Goal: Information Seeking & Learning: Learn about a topic

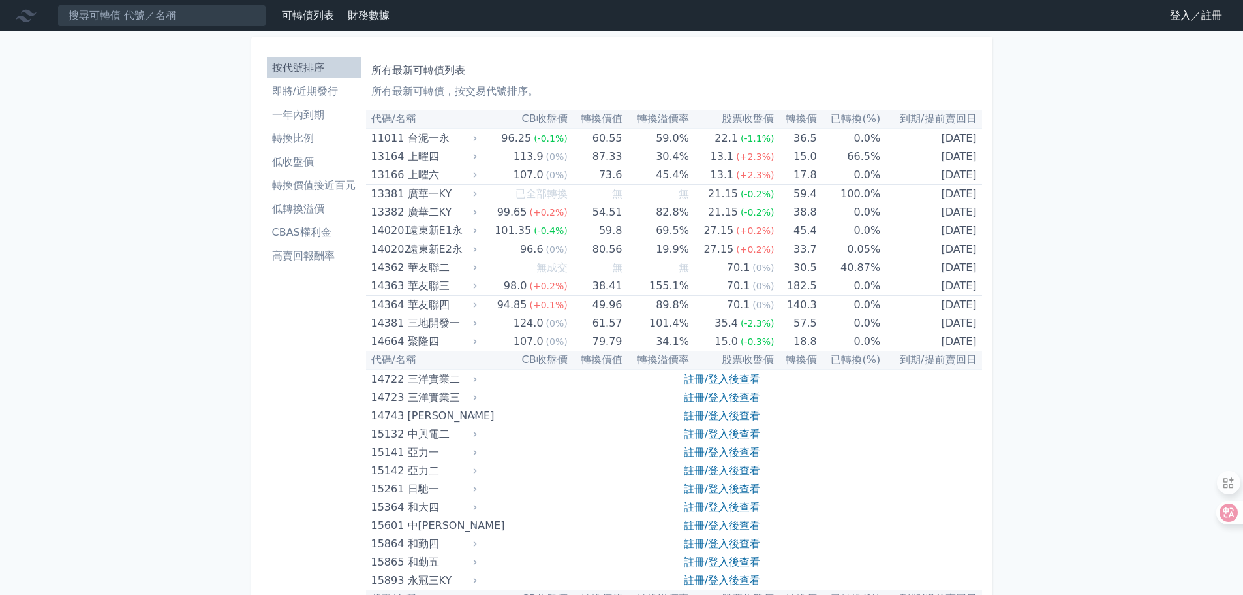
drag, startPoint x: 1181, startPoint y: 18, endPoint x: 1157, endPoint y: 25, distance: 24.6
click at [1181, 18] on link "登入／註冊" at bounding box center [1196, 15] width 73 height 21
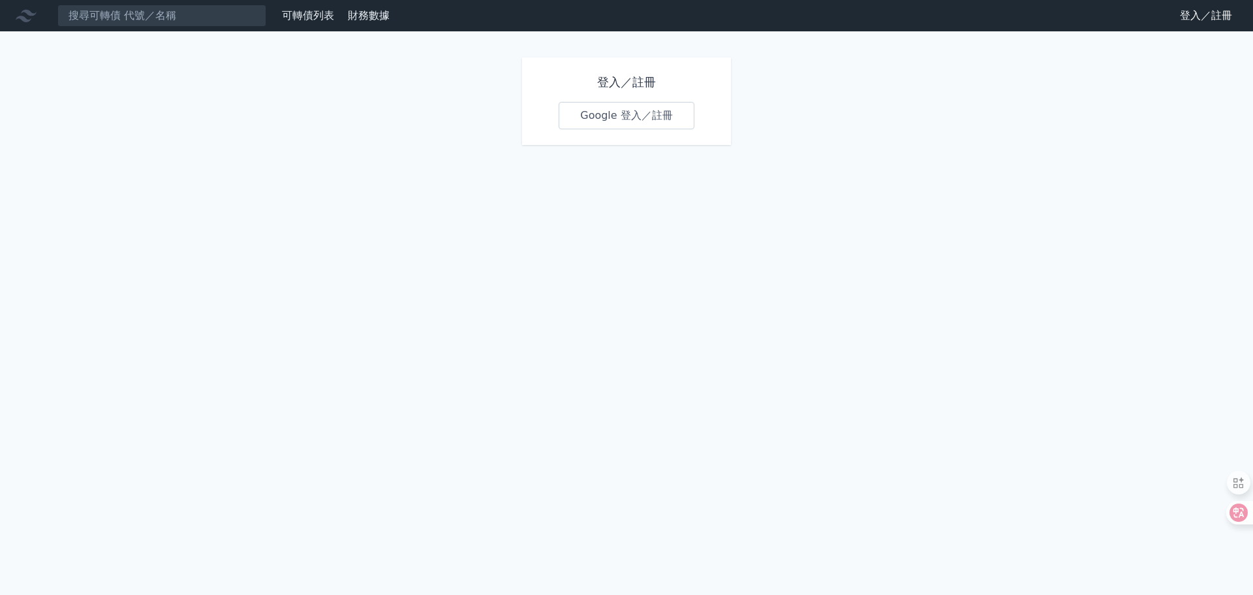
click at [613, 119] on link "Google 登入／註冊" at bounding box center [627, 115] width 136 height 27
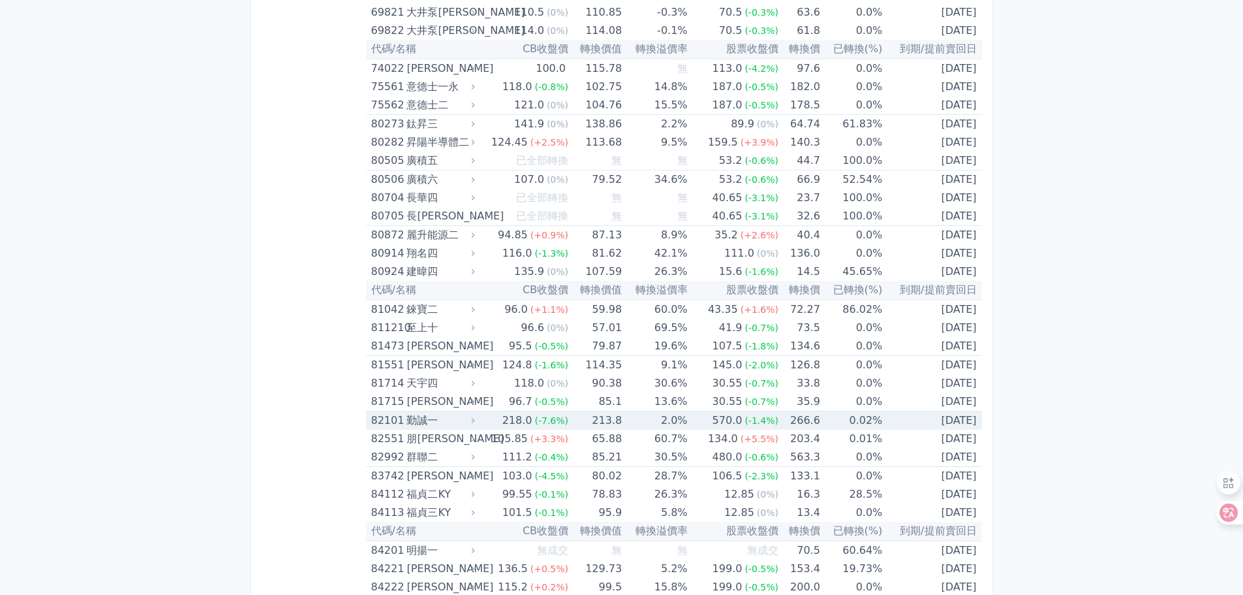
scroll to position [7031, 0]
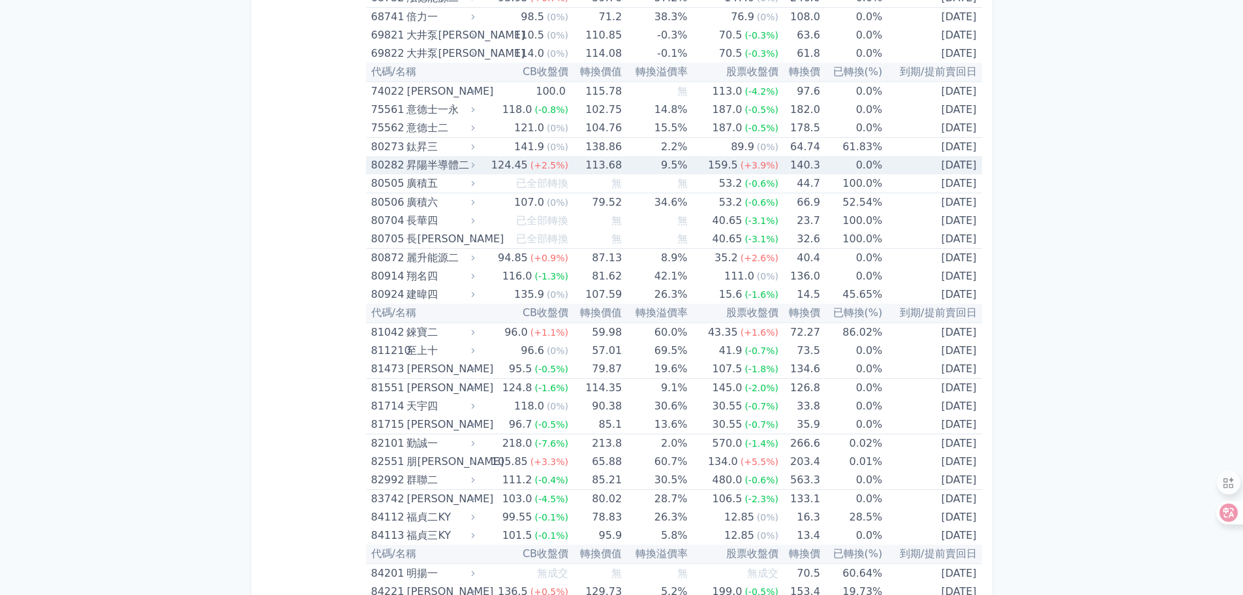
click at [390, 168] on div "80282" at bounding box center [387, 165] width 33 height 18
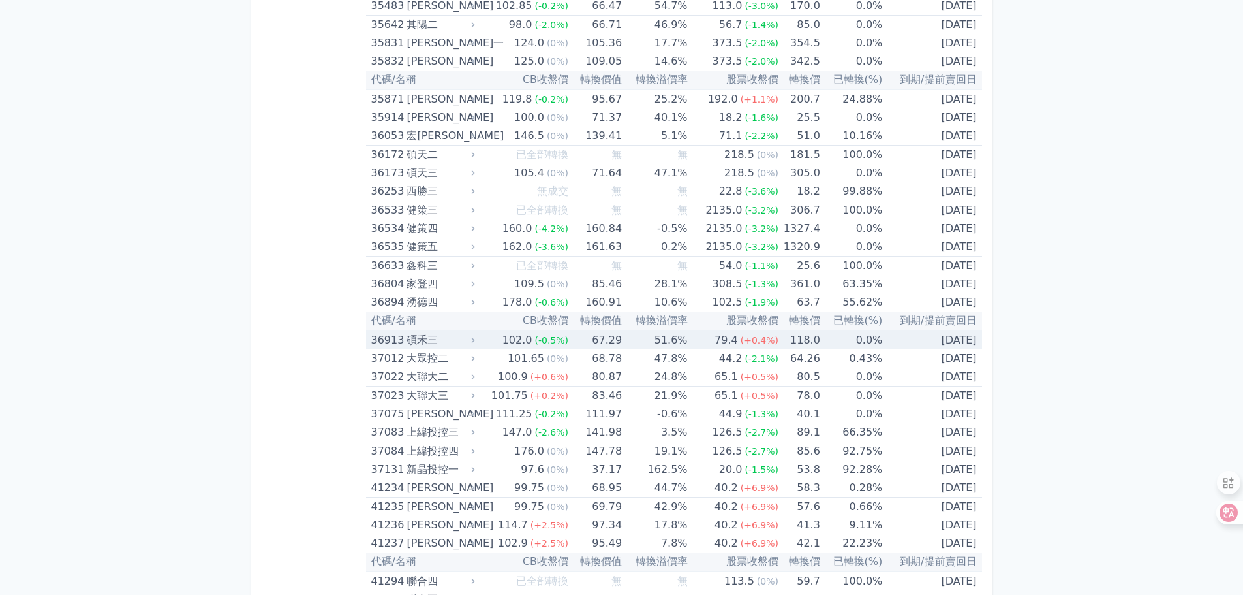
scroll to position [3242, 0]
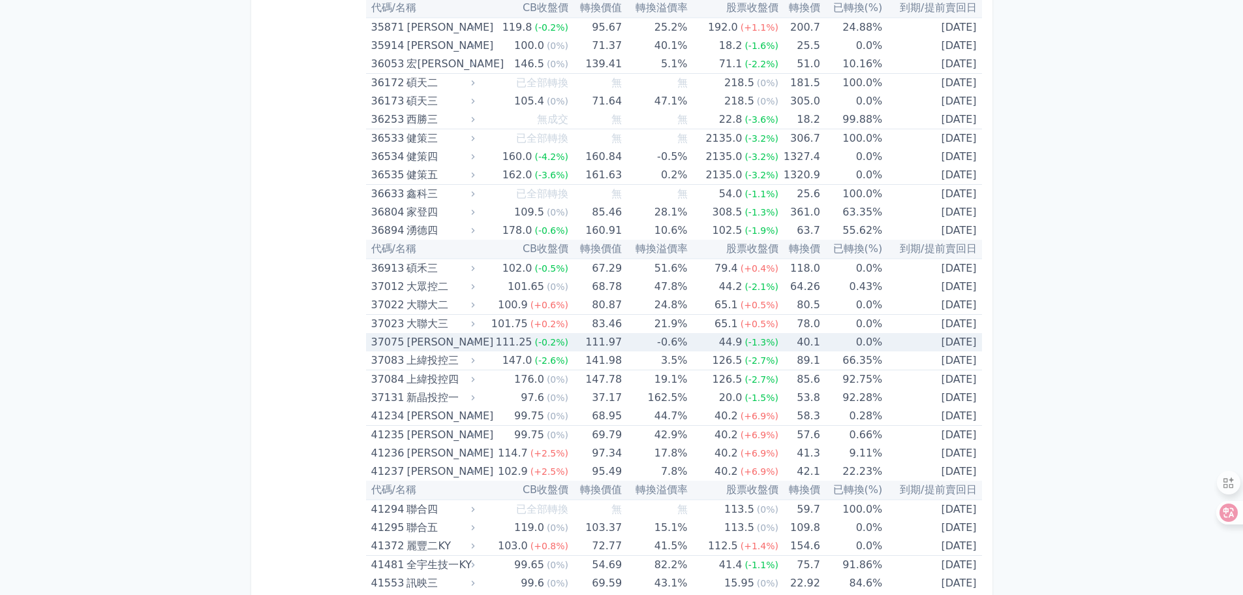
click at [383, 338] on div "37075" at bounding box center [387, 342] width 33 height 18
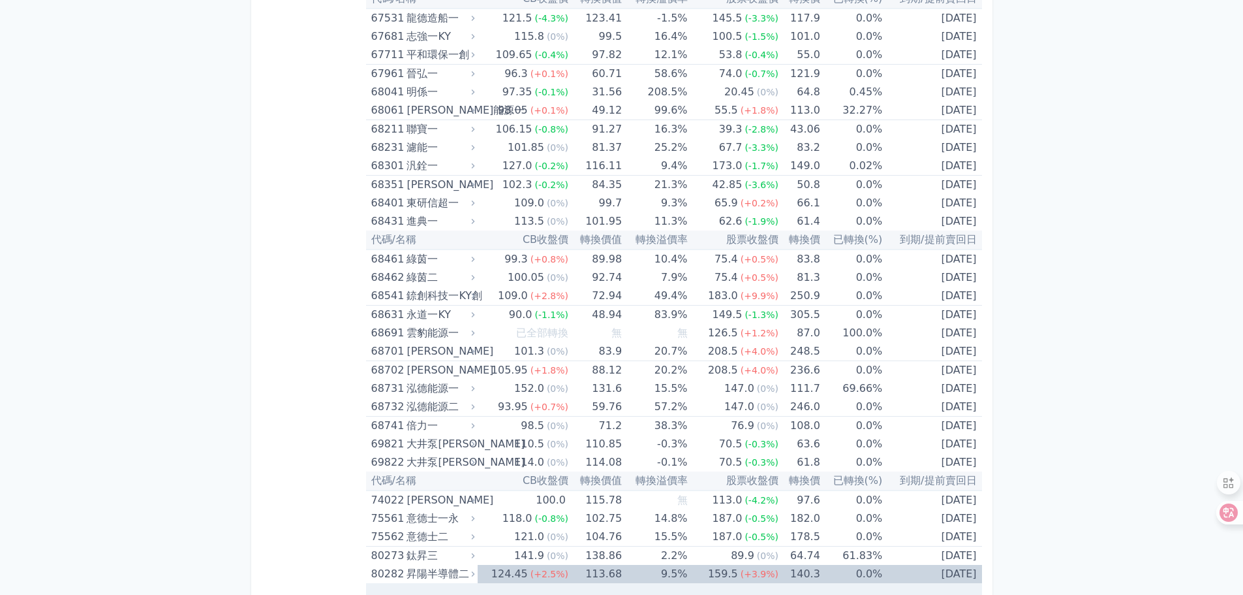
scroll to position [6798, 0]
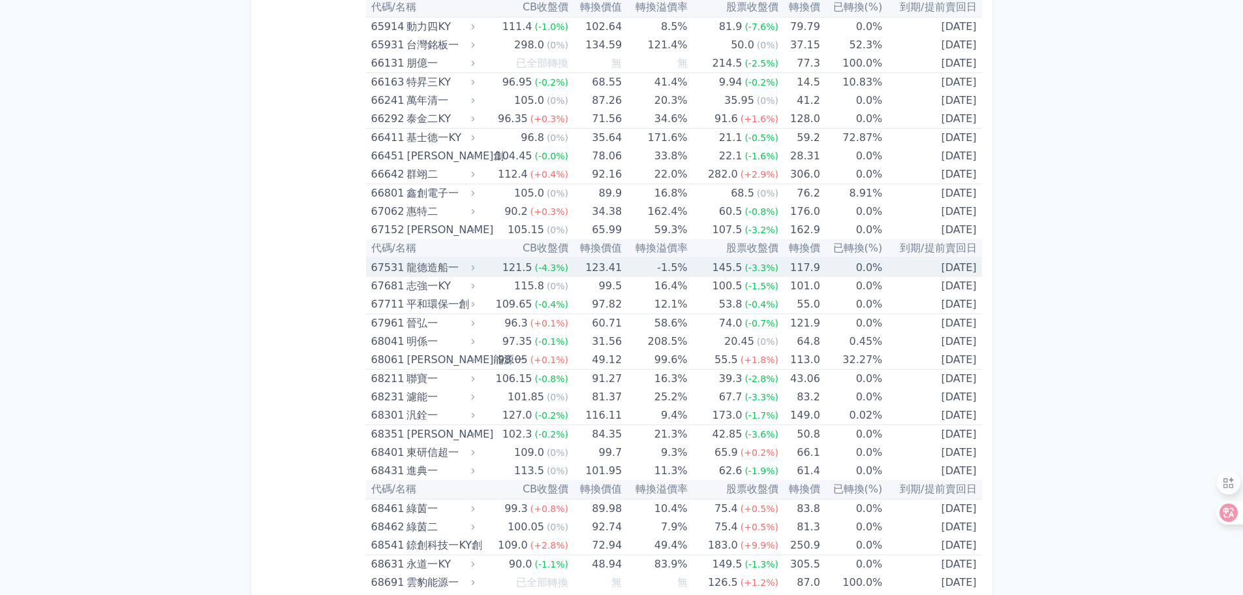
click at [377, 265] on div "67531" at bounding box center [387, 267] width 33 height 18
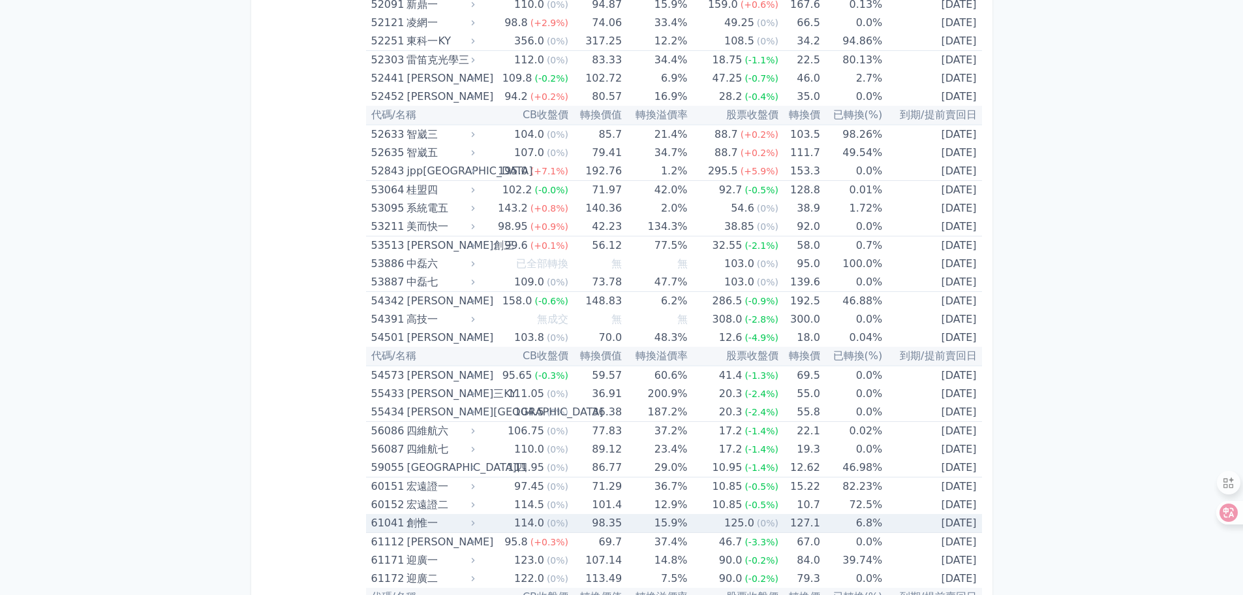
scroll to position [5100, 0]
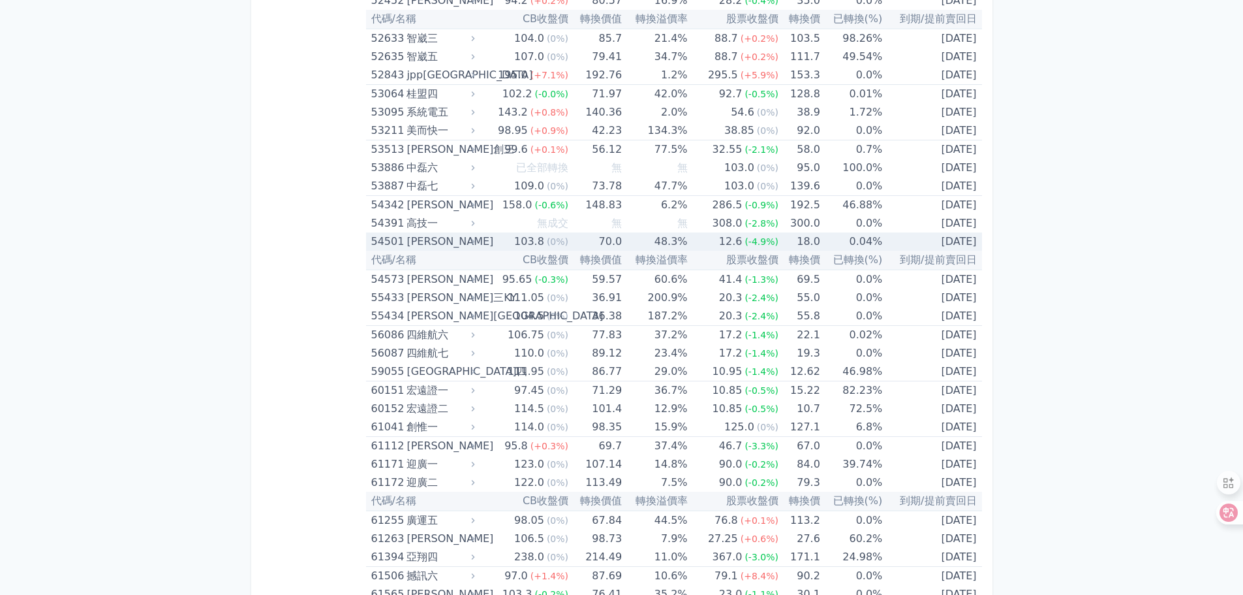
click at [384, 238] on div "54501" at bounding box center [387, 241] width 33 height 18
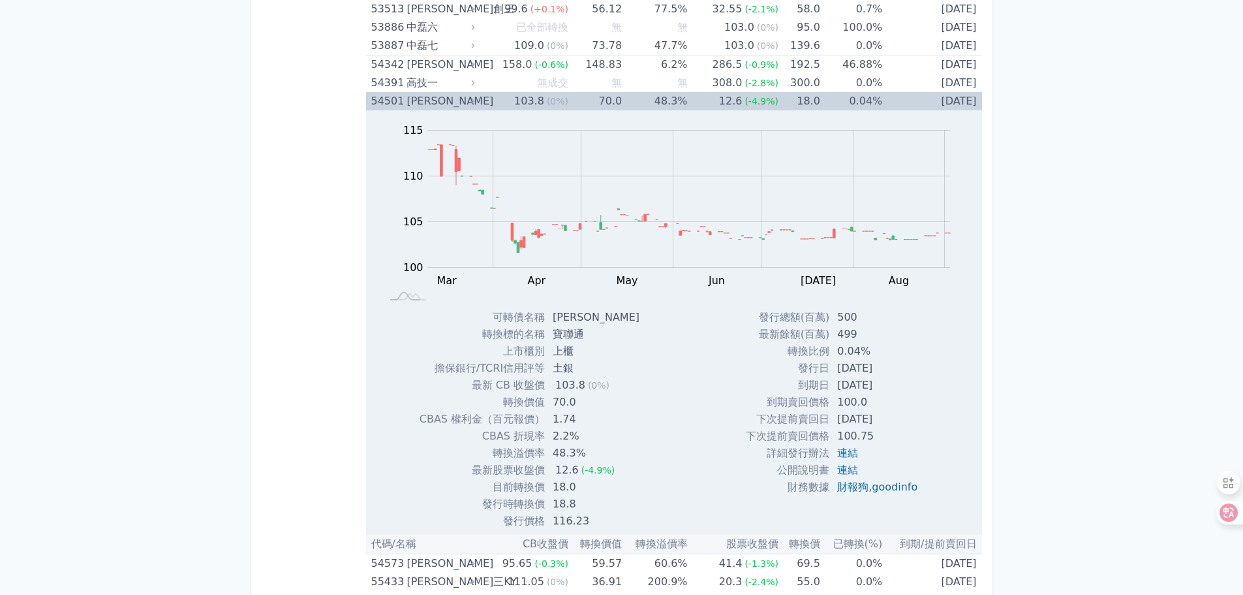
scroll to position [5165, 0]
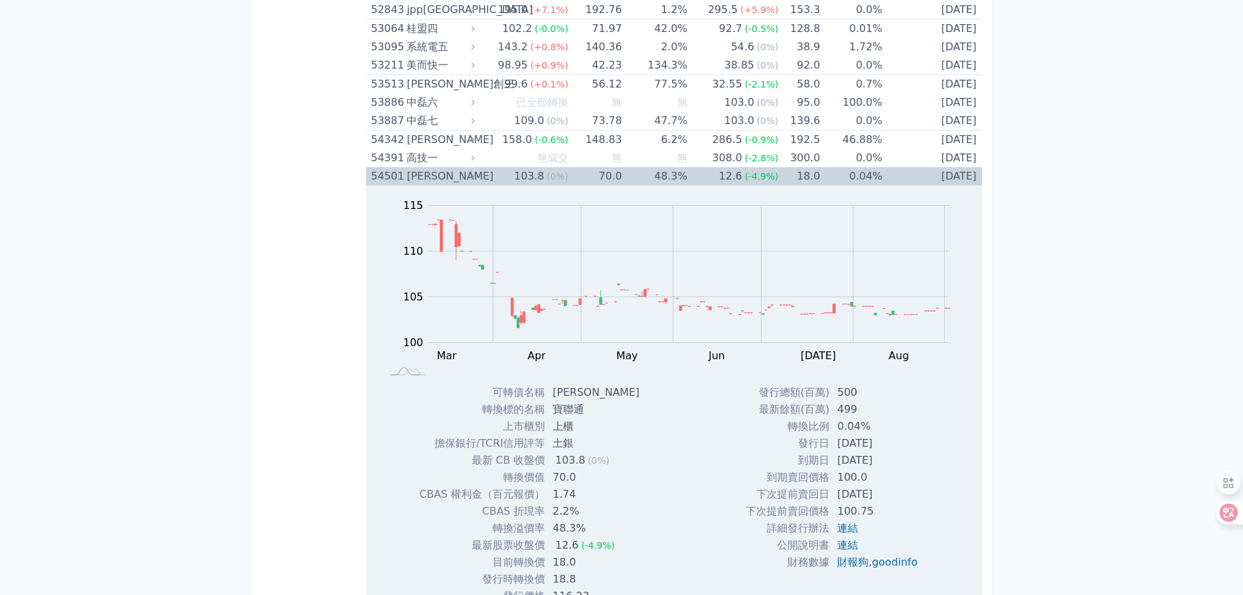
click at [386, 168] on div "54501" at bounding box center [387, 176] width 33 height 18
